Goal: Transaction & Acquisition: Purchase product/service

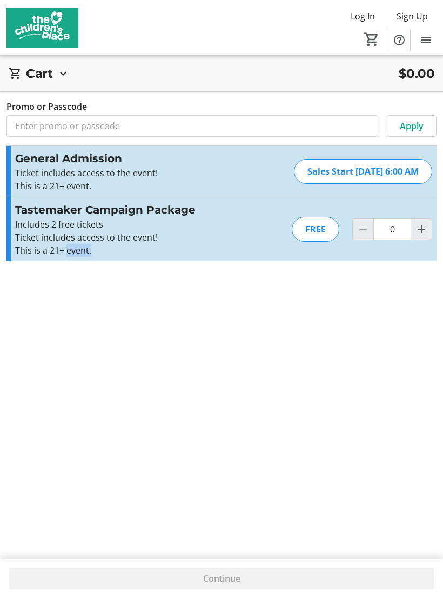
click at [225, 252] on p "This is a 21+ event." at bounding box center [133, 250] width 236 height 13
click at [318, 236] on div "FREE" at bounding box center [316, 229] width 48 height 25
click at [316, 233] on div "FREE" at bounding box center [316, 229] width 48 height 25
click at [317, 228] on div "FREE" at bounding box center [316, 229] width 48 height 25
click at [422, 229] on mat-icon "Increment by one" at bounding box center [421, 229] width 13 height 13
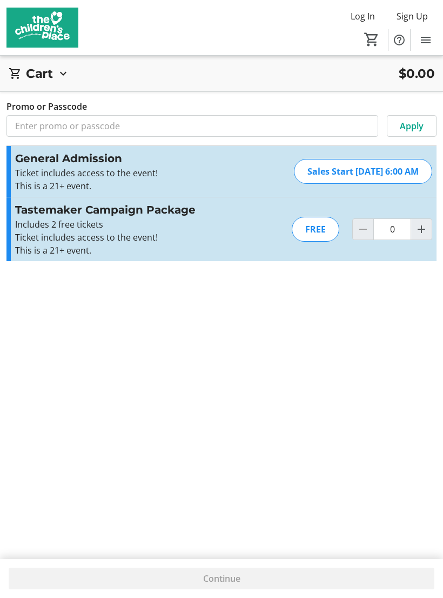
type input "1"
click at [420, 233] on div at bounding box center [422, 229] width 22 height 22
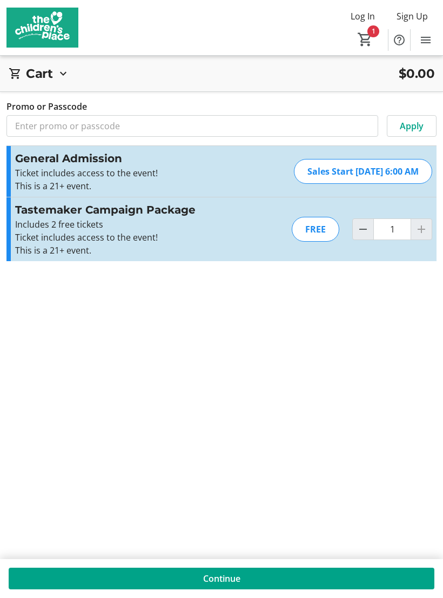
click at [425, 229] on div at bounding box center [422, 229] width 22 height 22
click at [320, 239] on div "FREE" at bounding box center [316, 229] width 48 height 25
click at [367, 45] on mat-icon "1" at bounding box center [365, 39] width 16 height 16
